Goal: Information Seeking & Learning: Stay updated

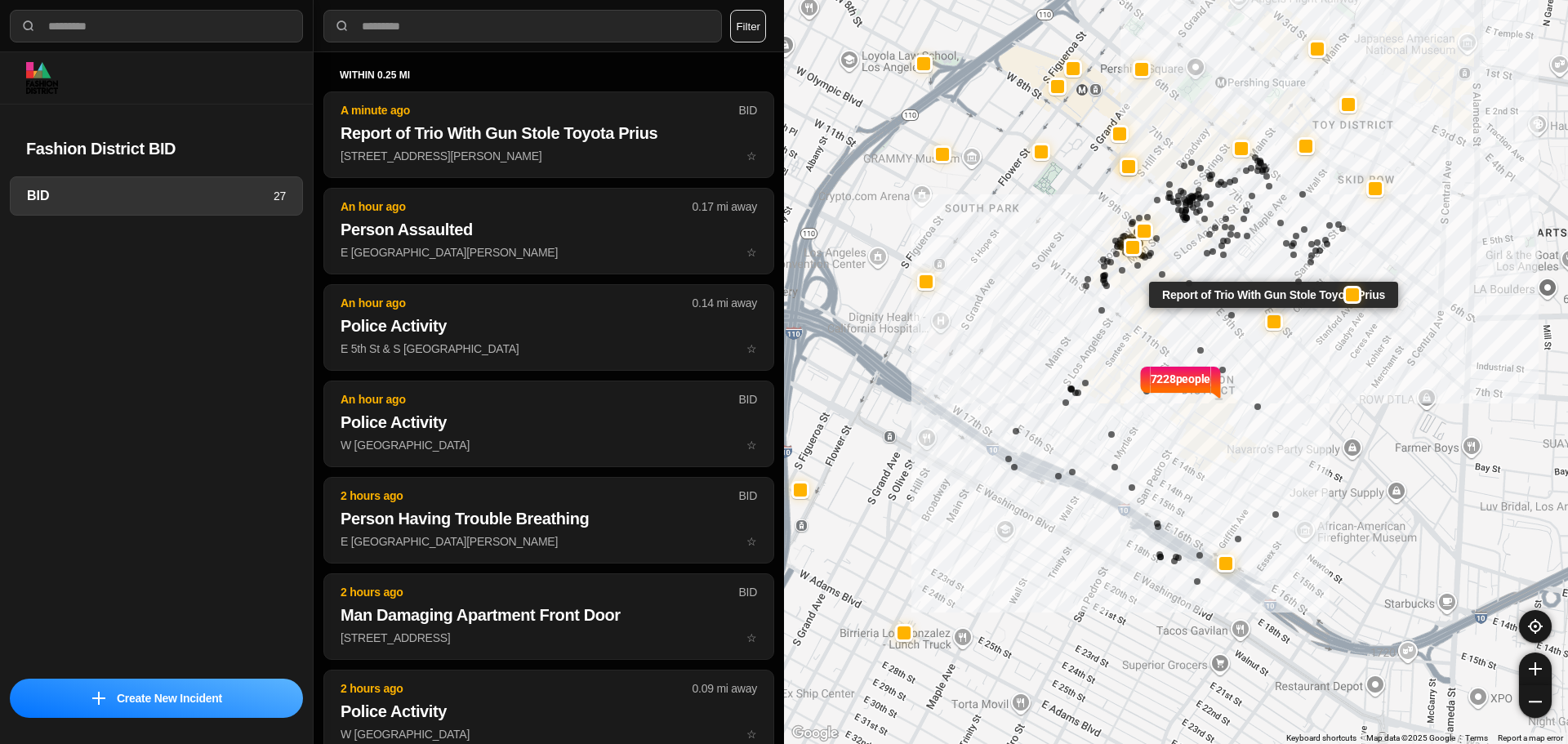
select select "*"
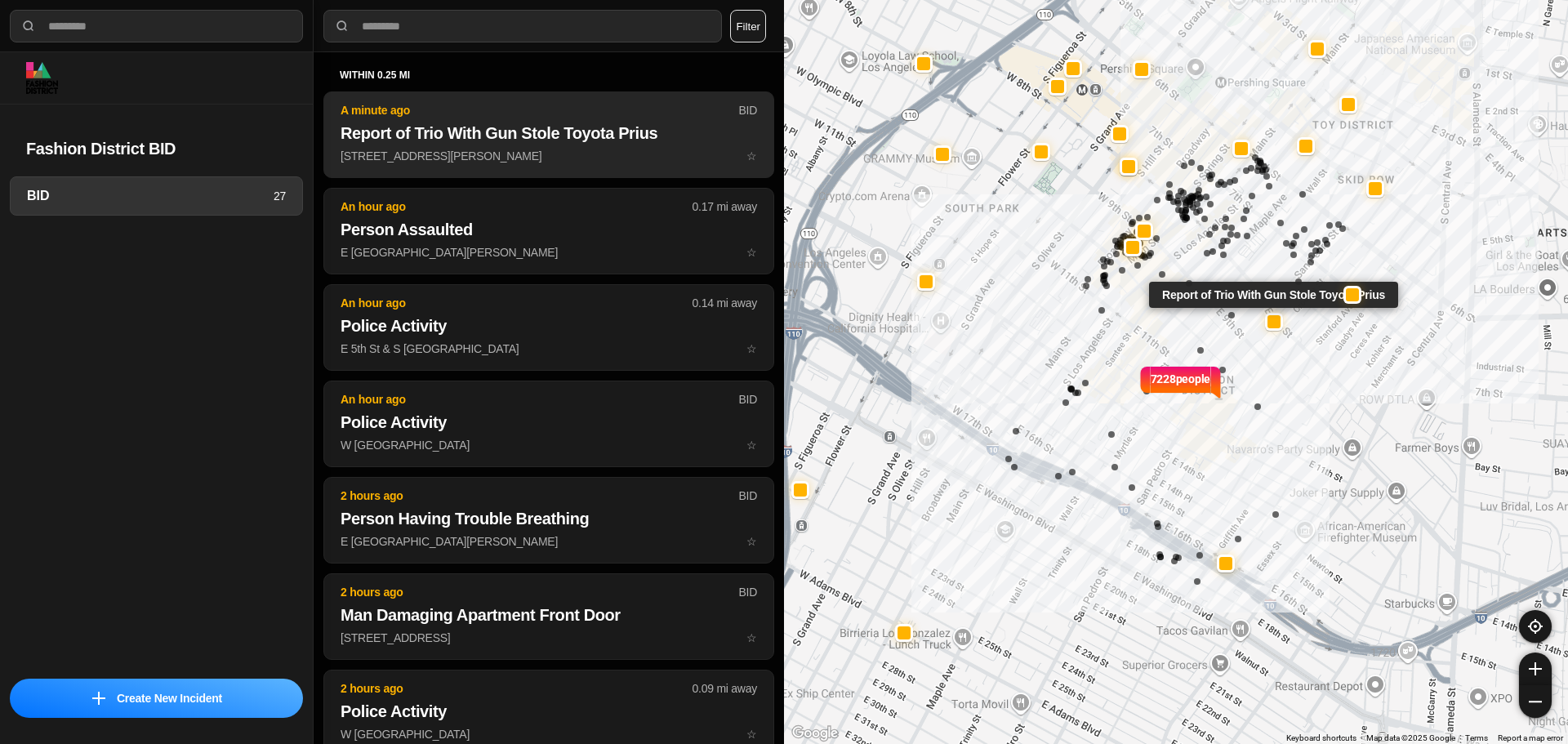
click at [516, 139] on h2 "Report of Trio With Gun Stole Toyota Prius" at bounding box center [549, 132] width 417 height 23
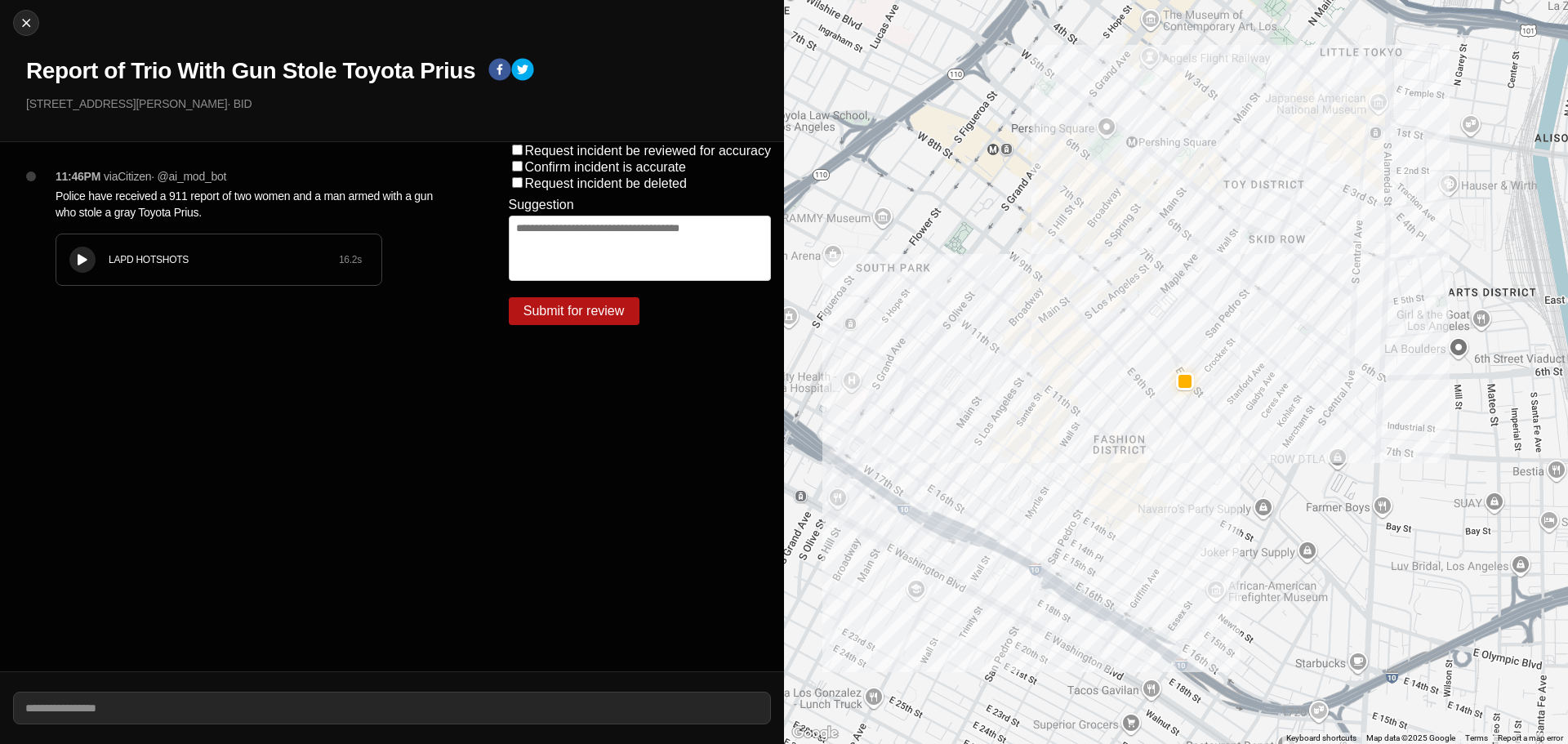
click at [118, 258] on div "LAPD HOTSHOTS" at bounding box center [223, 259] width 231 height 13
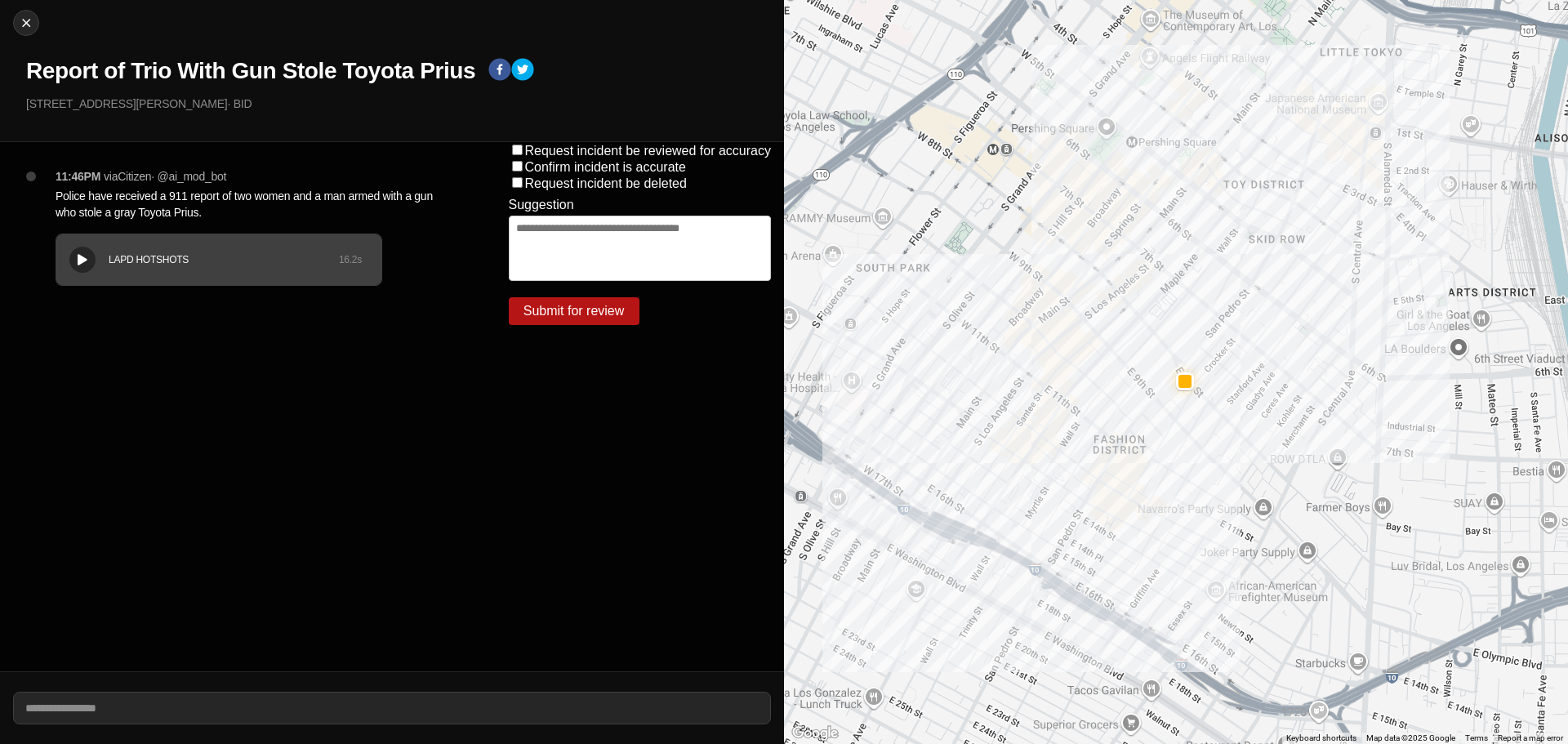
click at [67, 240] on div "LAPD HOTSHOTS 16.2 s" at bounding box center [219, 259] width 325 height 51
click at [19, 18] on img at bounding box center [26, 23] width 17 height 17
select select "*"
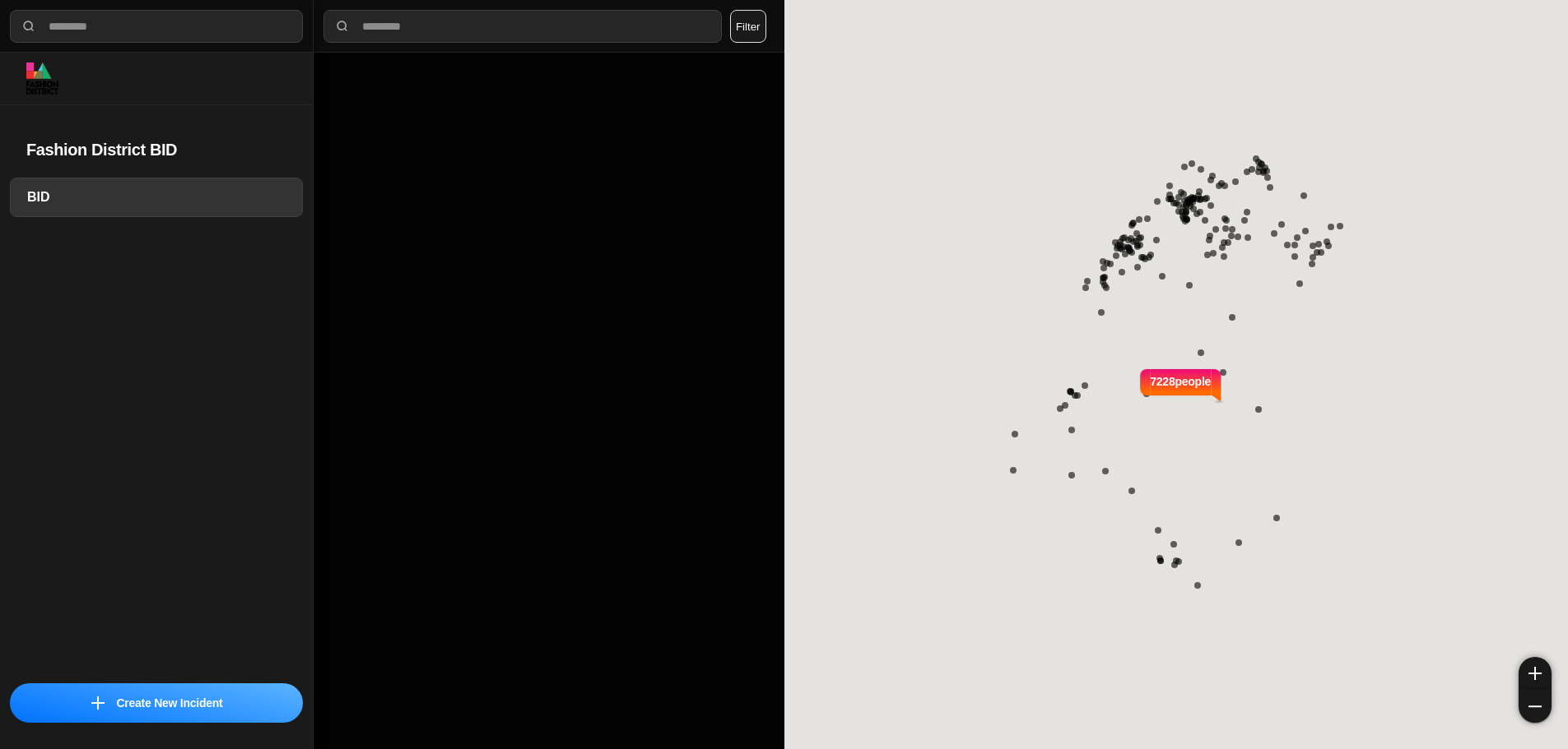
select select "*"
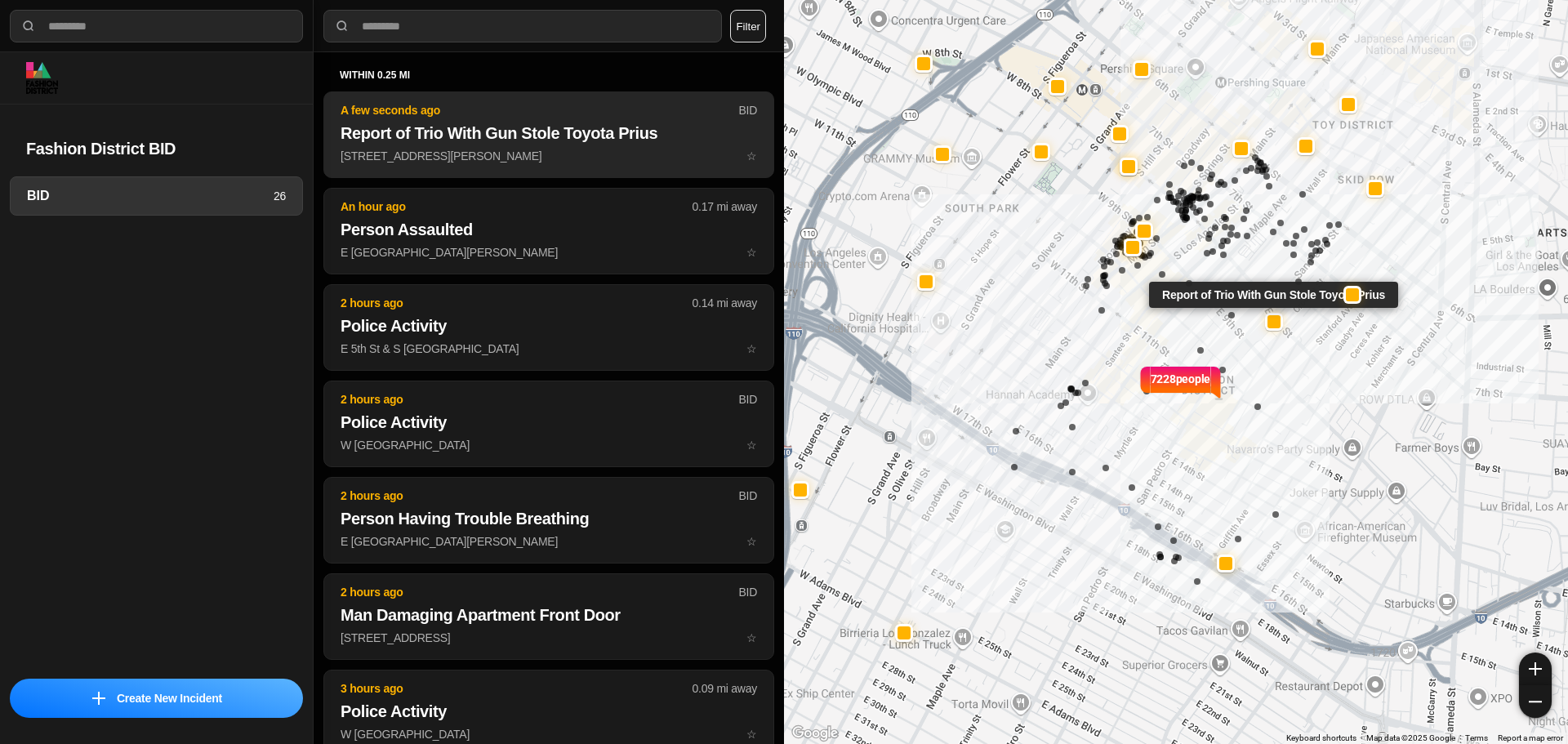
click at [574, 137] on h2 "Report of Trio With Gun Stole Toyota Prius" at bounding box center [549, 132] width 417 height 23
